Goal: Task Accomplishment & Management: Use online tool/utility

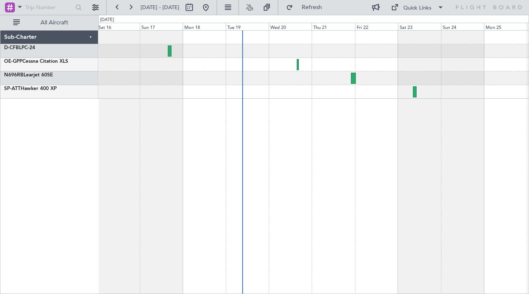
click at [345, 108] on div at bounding box center [313, 162] width 431 height 264
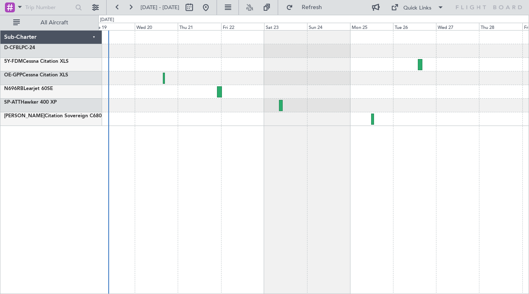
click at [361, 160] on div at bounding box center [313, 162] width 431 height 264
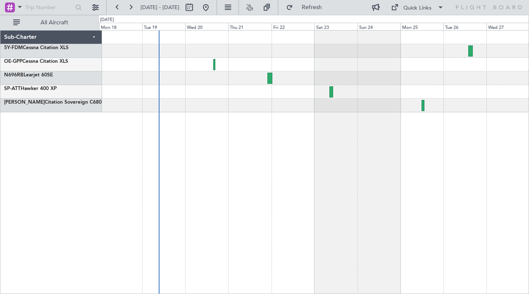
click at [471, 136] on div at bounding box center [313, 162] width 431 height 264
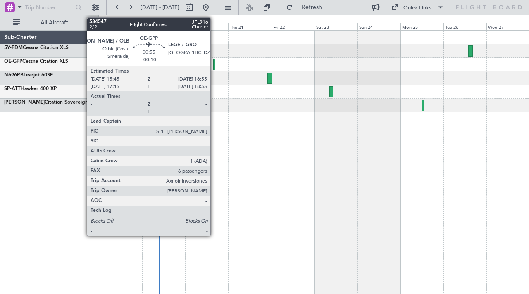
click at [214, 66] on div at bounding box center [214, 64] width 2 height 11
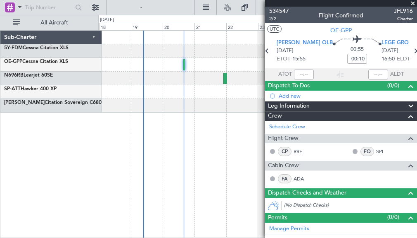
click at [413, 4] on span at bounding box center [413, 3] width 8 height 7
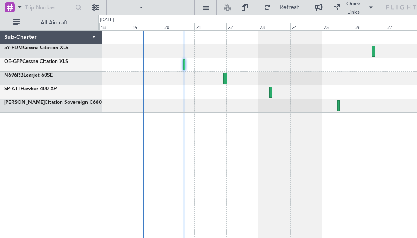
type input "0"
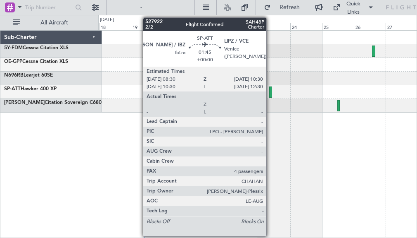
click at [270, 88] on div at bounding box center [270, 91] width 3 height 11
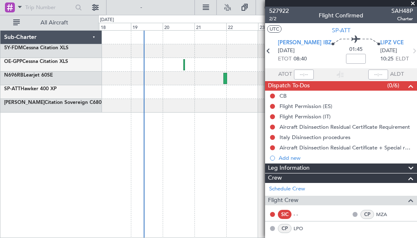
click at [413, 0] on span at bounding box center [413, 3] width 8 height 7
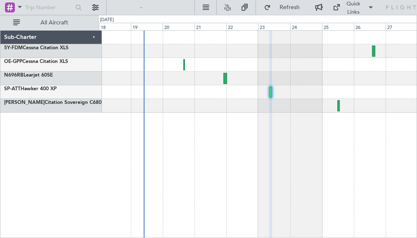
type input "0"
